Goal: Transaction & Acquisition: Purchase product/service

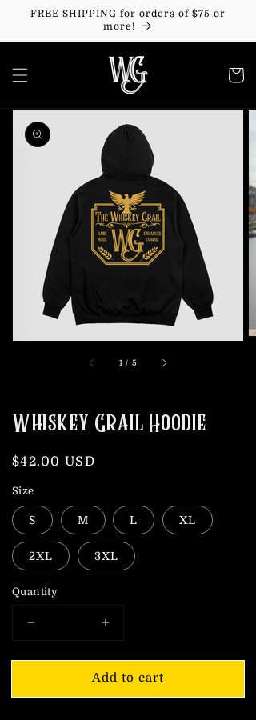
click at [78, 549] on label "3XL" at bounding box center [107, 556] width 58 height 29
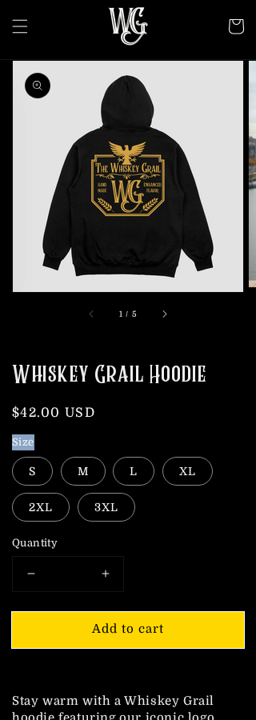
scroll to position [42, 0]
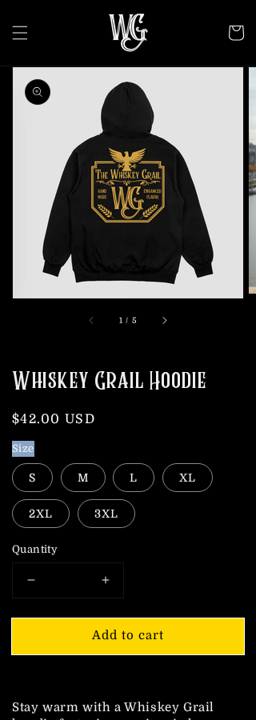
click at [230, 89] on img at bounding box center [128, 182] width 230 height 231
click at [221, 86] on img at bounding box center [128, 182] width 230 height 231
click at [202, 92] on img at bounding box center [128, 182] width 230 height 231
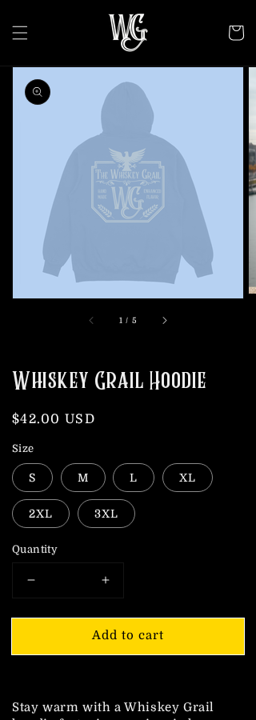
click at [214, 99] on img at bounding box center [128, 182] width 230 height 231
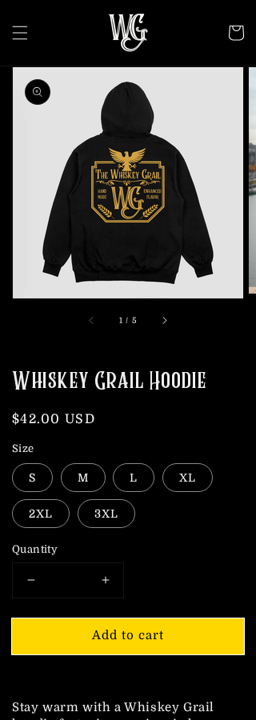
click at [166, 322] on icon "Slide right" at bounding box center [164, 321] width 5 height 8
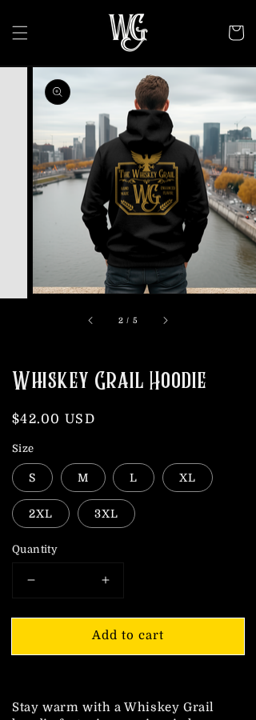
scroll to position [0, 236]
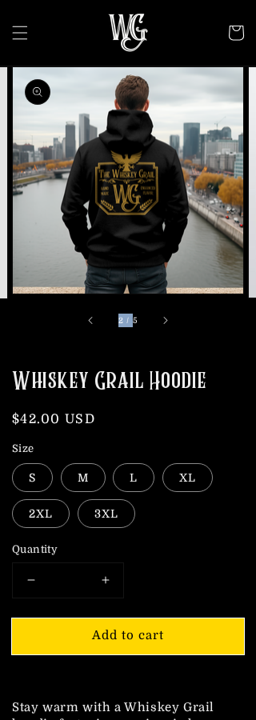
click at [173, 320] on button "Slide right" at bounding box center [164, 320] width 35 height 35
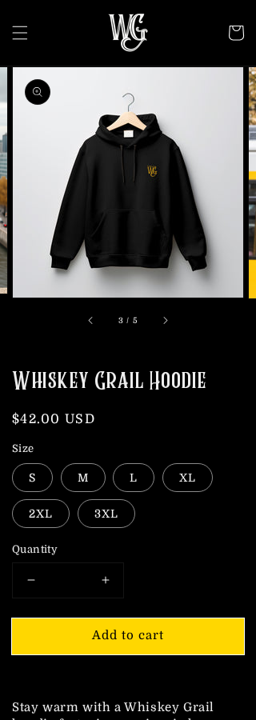
click at [176, 315] on button "Slide right" at bounding box center [164, 320] width 35 height 35
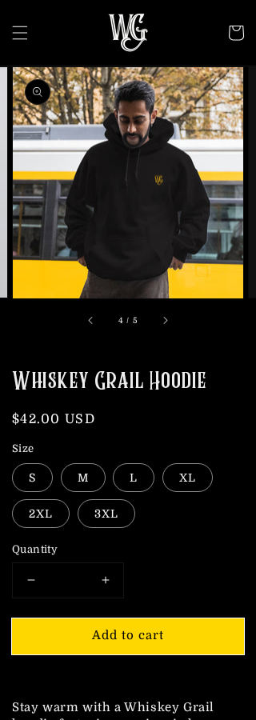
click at [172, 315] on button "Slide right" at bounding box center [164, 320] width 35 height 35
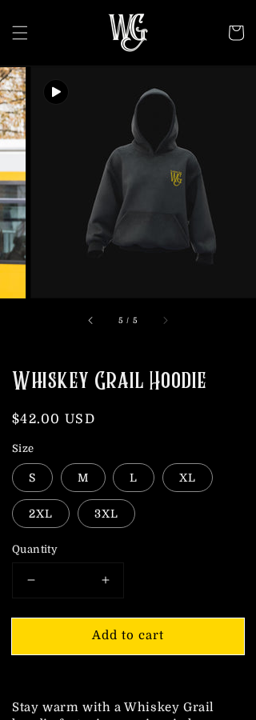
scroll to position [0, 944]
